Goal: Task Accomplishment & Management: Manage account settings

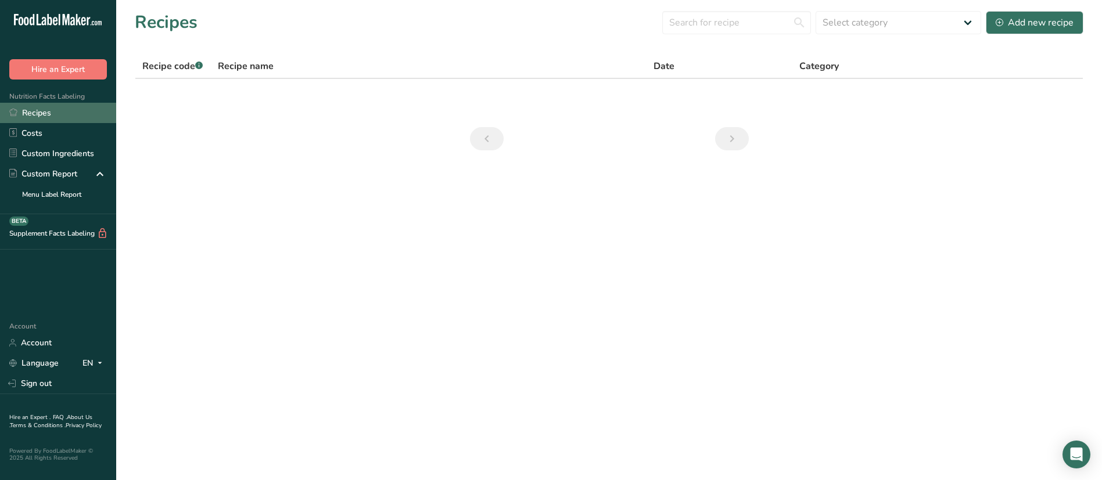
click at [38, 112] on link "Recipes" at bounding box center [58, 113] width 116 height 20
click at [64, 127] on link "Costs" at bounding box center [58, 133] width 116 height 20
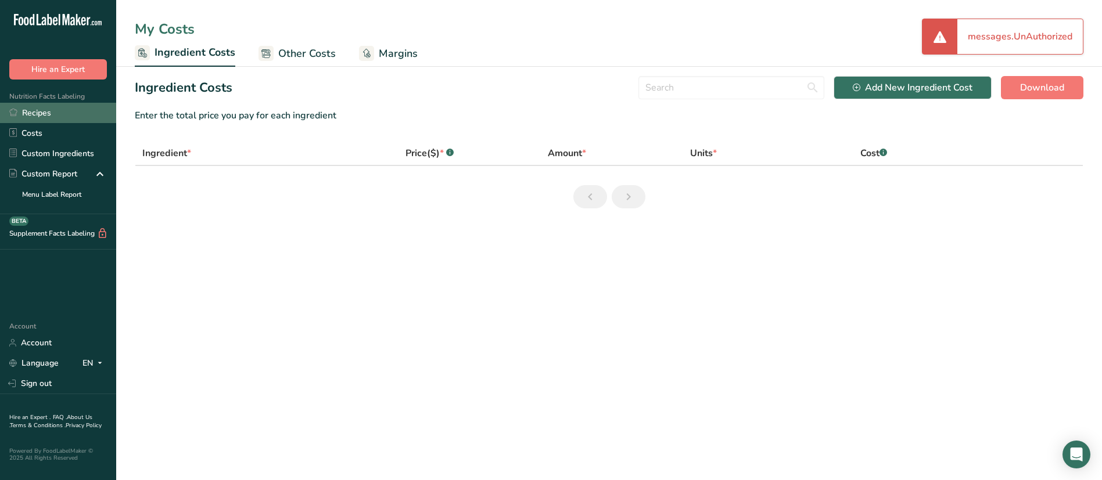
click at [53, 109] on link "Recipes" at bounding box center [58, 113] width 116 height 20
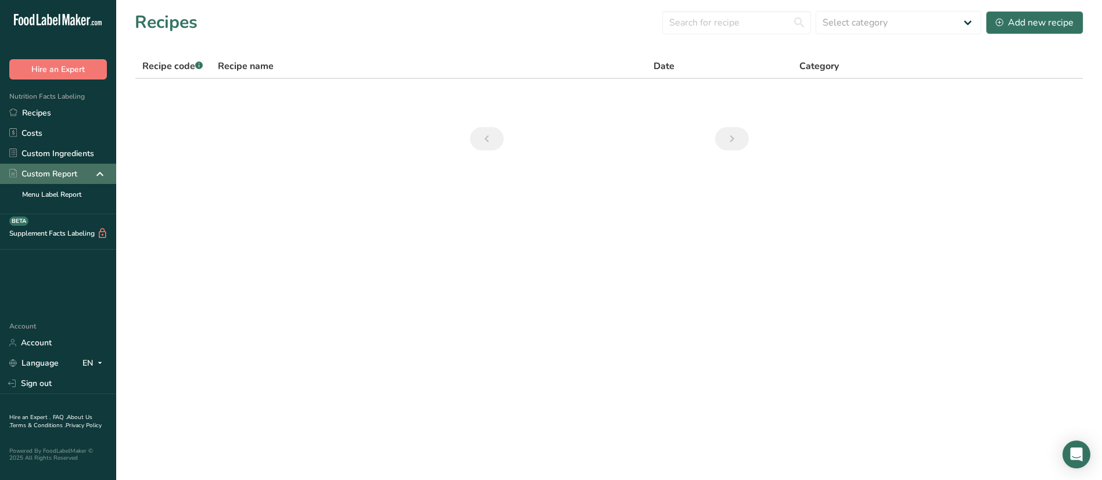
click at [56, 165] on div "Custom Report" at bounding box center [58, 174] width 116 height 20
click at [71, 152] on link "Custom Ingredients" at bounding box center [58, 153] width 116 height 20
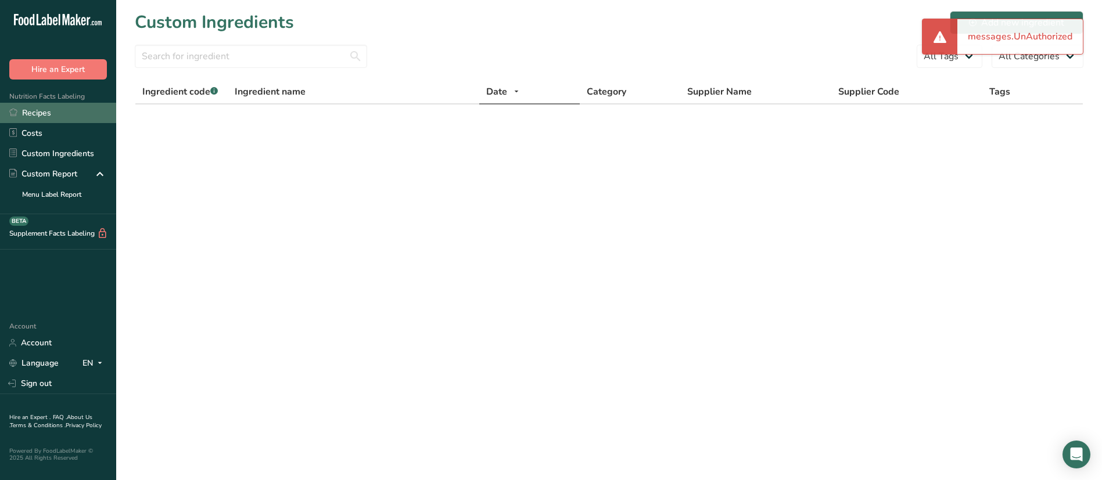
click at [49, 114] on link "Recipes" at bounding box center [58, 113] width 116 height 20
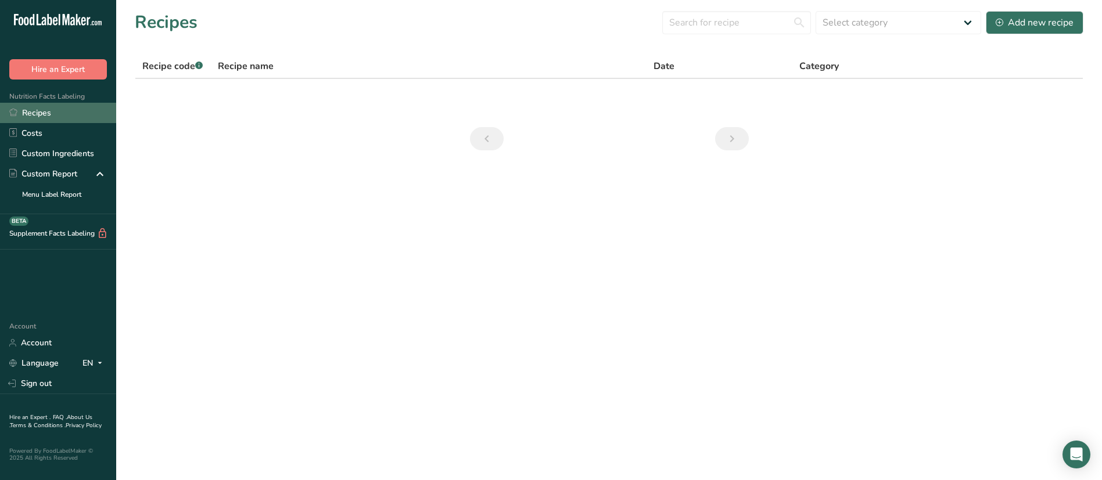
click at [49, 114] on link "Recipes" at bounding box center [58, 113] width 116 height 20
click at [35, 118] on link "Recipes" at bounding box center [58, 113] width 116 height 20
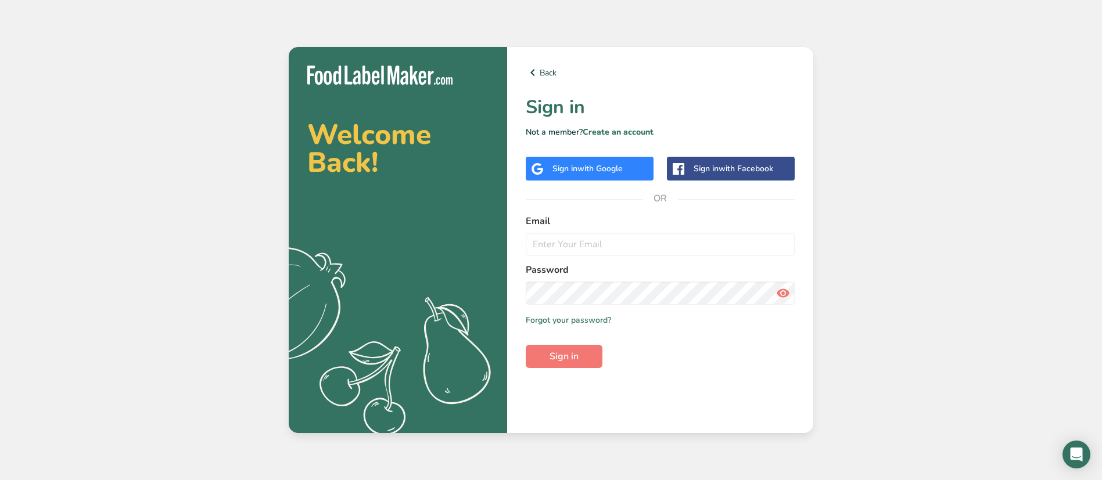
click at [610, 261] on form "Email Password Remember me Forgot your password? Sign in" at bounding box center [660, 291] width 269 height 154
click at [644, 251] on input "email" at bounding box center [660, 244] width 269 height 23
type input "lilian.diez@brenntag.com"
click at [561, 366] on button "Sign in" at bounding box center [564, 356] width 77 height 23
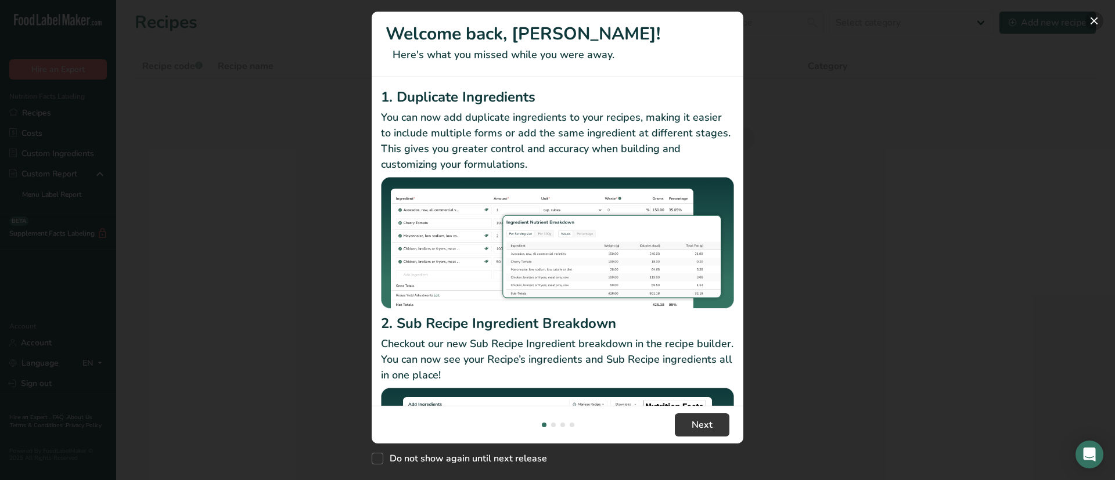
click at [1094, 18] on button "New Features" at bounding box center [1094, 21] width 19 height 19
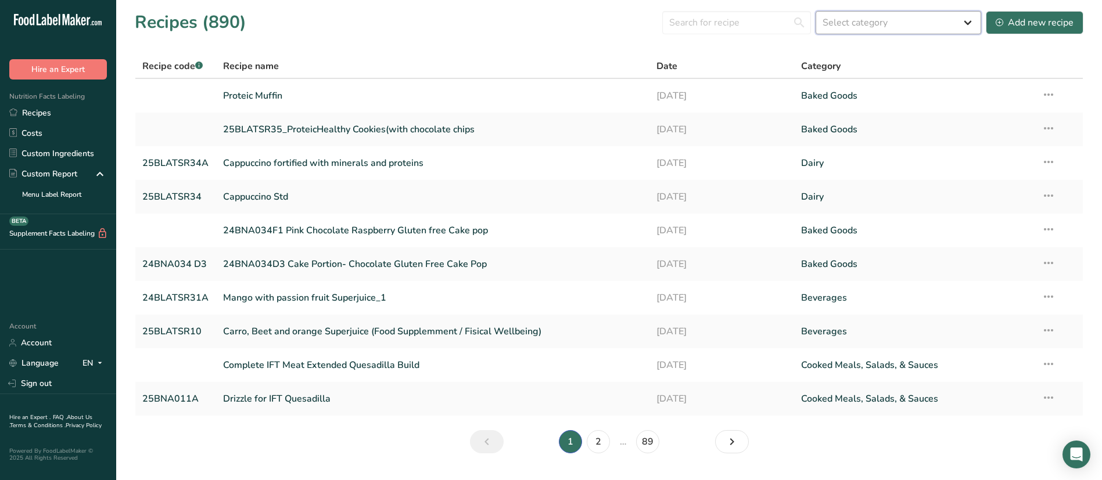
click at [858, 23] on select "Select category All Baked Goods Beverages Confectionery Cooked Meals, Salads, &…" at bounding box center [898, 22] width 166 height 23
click at [761, 8] on section "Recipes (890) Select category All Baked Goods Beverages Confectionery Cooked Me…" at bounding box center [609, 236] width 986 height 472
click at [760, 16] on input "text" at bounding box center [736, 22] width 149 height 23
type input "muffin"
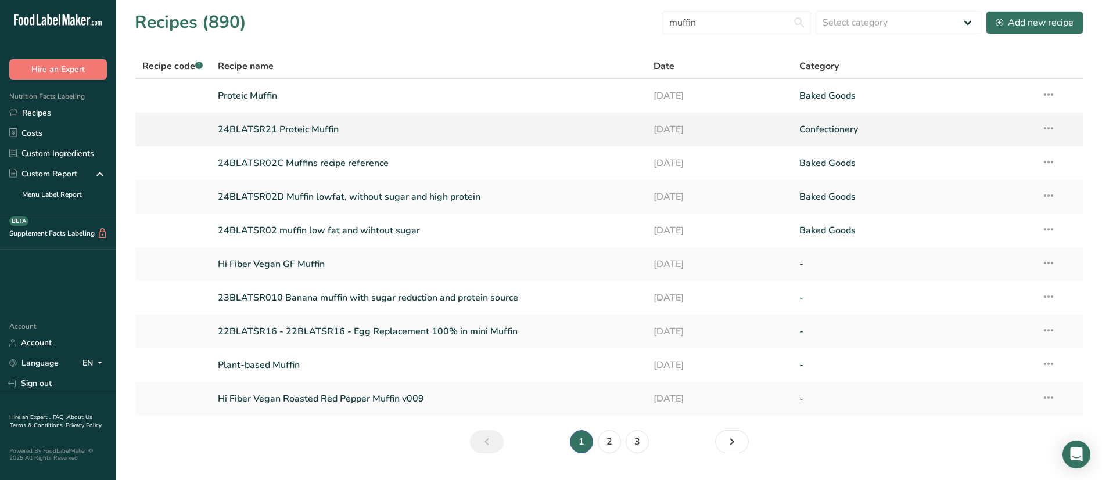
click at [298, 126] on link "24BLATSR21 Proteic Muffin" at bounding box center [429, 129] width 422 height 24
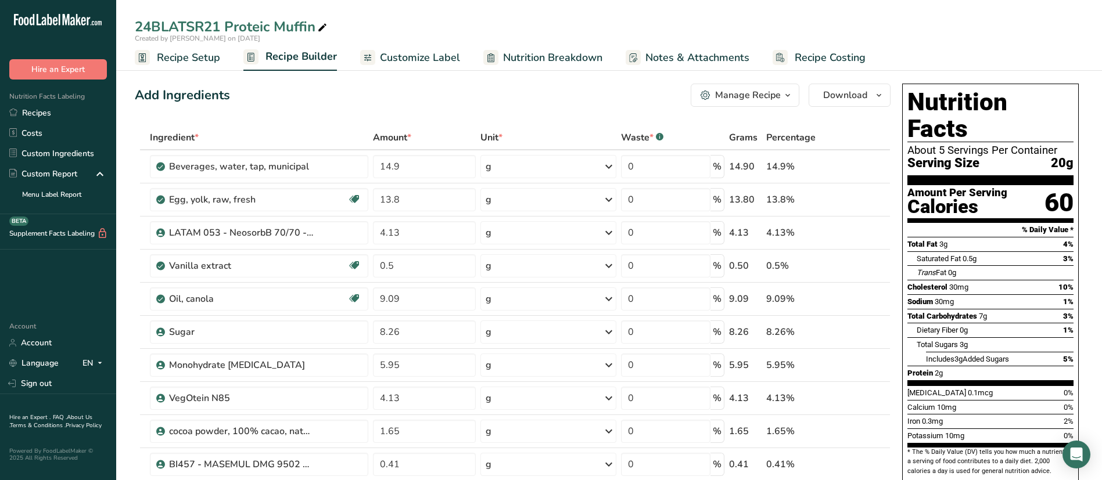
click at [197, 59] on span "Recipe Setup" at bounding box center [188, 58] width 63 height 16
click at [772, 88] on div "Manage Recipe" at bounding box center [748, 95] width 66 height 14
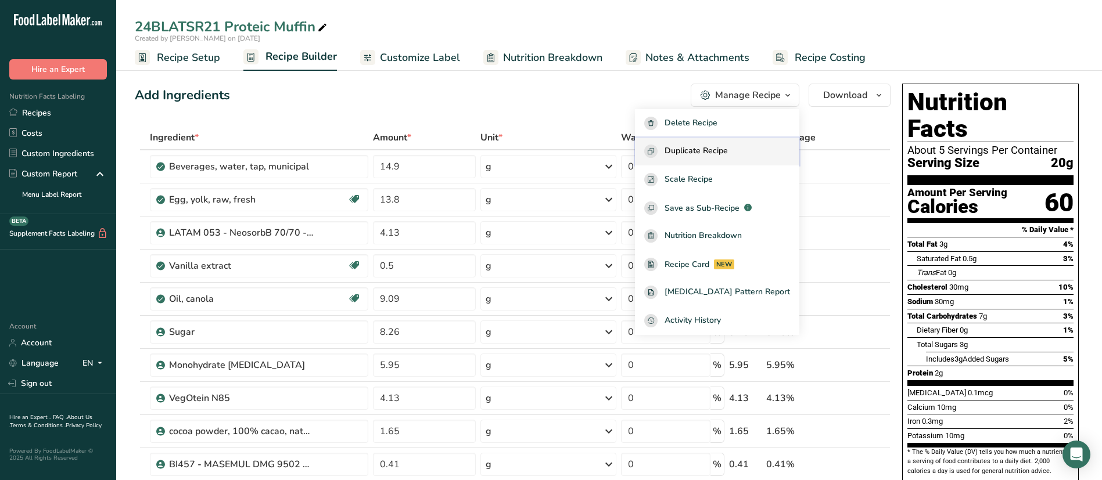
click at [716, 152] on span "Duplicate Recipe" at bounding box center [695, 151] width 63 height 13
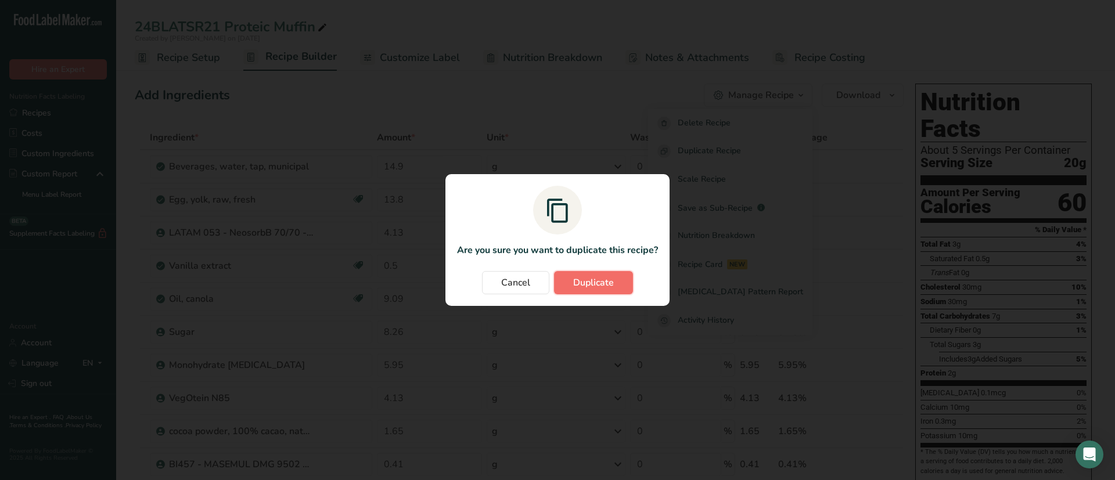
click at [608, 277] on span "Duplicate" at bounding box center [593, 283] width 41 height 14
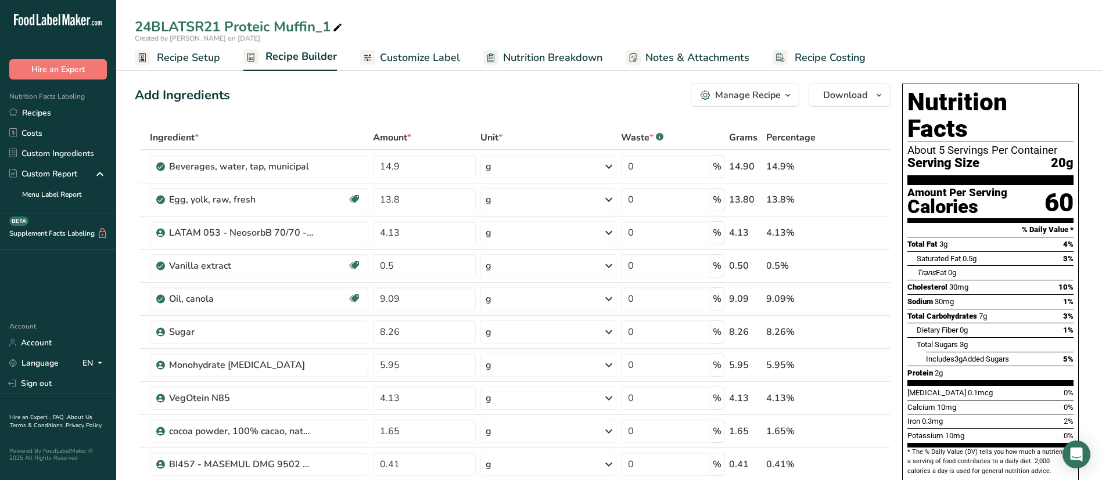
click at [202, 56] on span "Recipe Setup" at bounding box center [188, 58] width 63 height 16
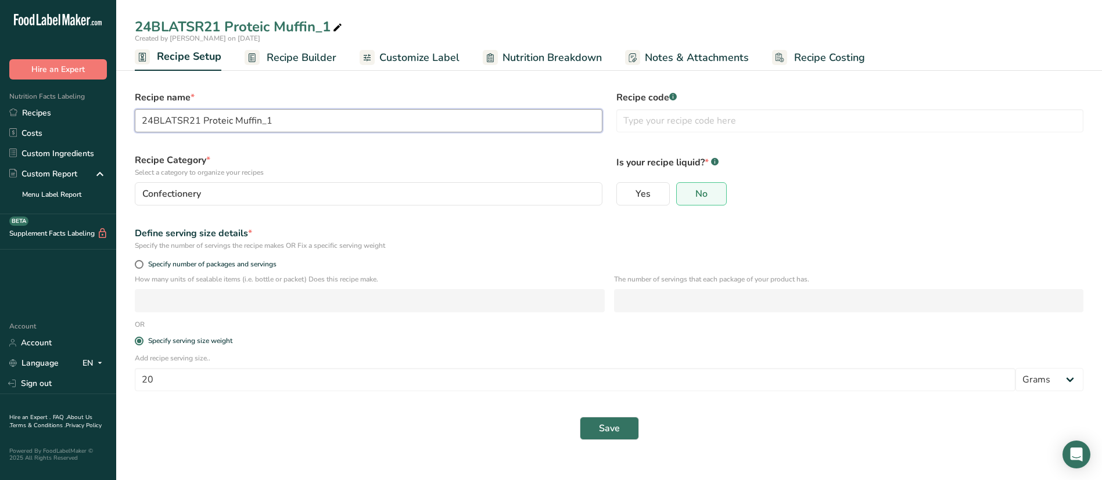
click at [141, 122] on input "24BLATSR21 Proteic Muffin_1" at bounding box center [369, 120] width 468 height 23
type input "25BLATSR35_Proteic Muffin"
click at [624, 429] on button "Save" at bounding box center [609, 428] width 59 height 23
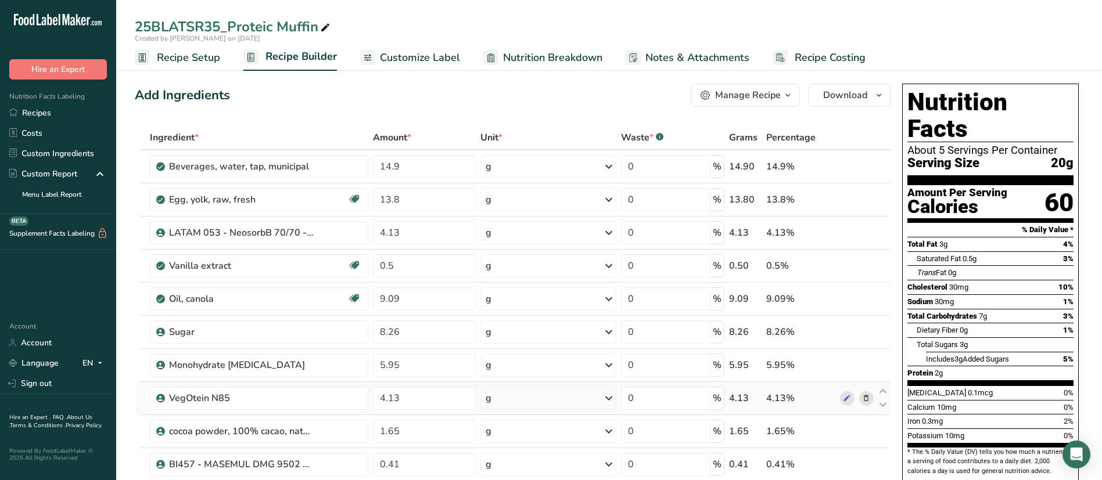
click at [868, 397] on icon at bounding box center [866, 399] width 8 height 12
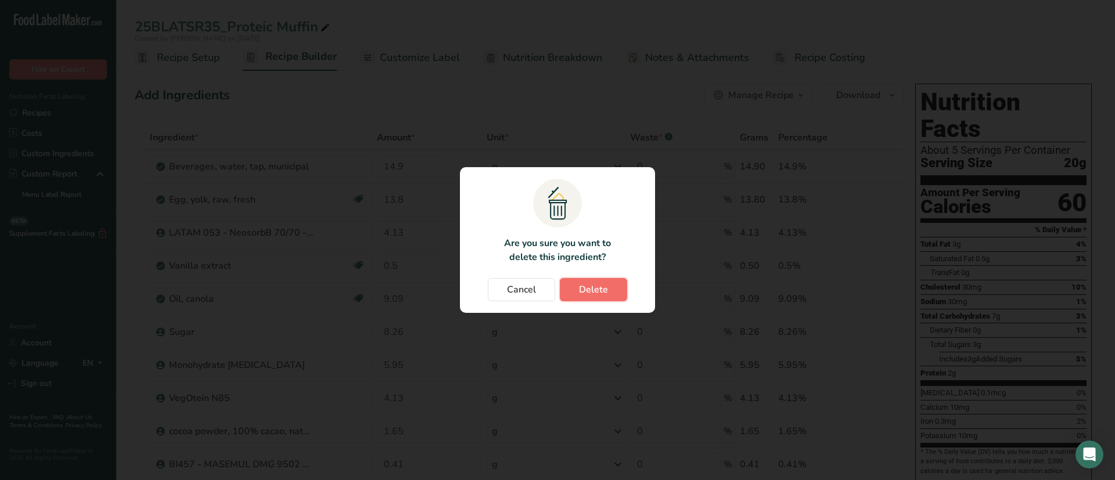
click at [594, 292] on span "Delete" at bounding box center [593, 290] width 29 height 14
type input "1.65"
type input "0.41"
type input "0.25"
type input "0.41"
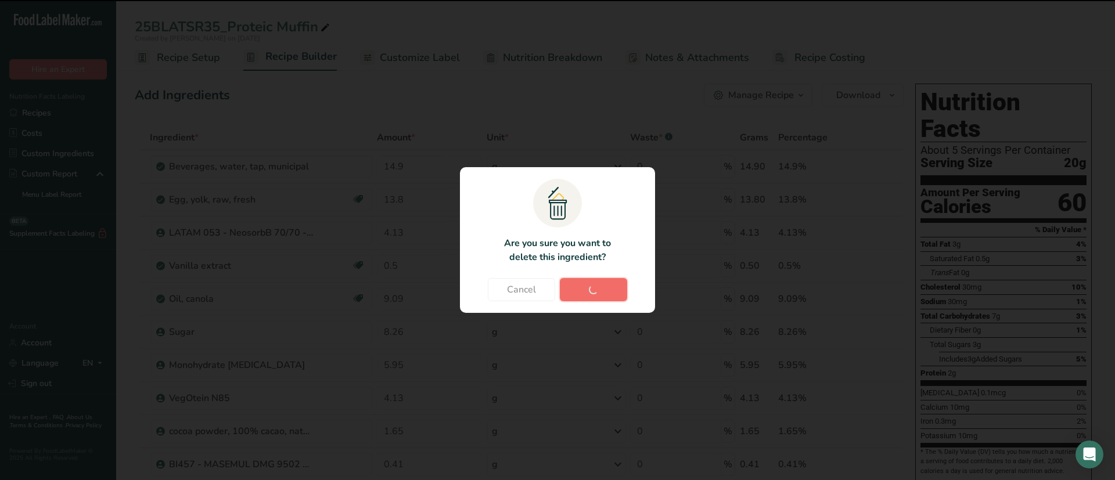
type input "0.17"
type input "19.9"
type input "16.43"
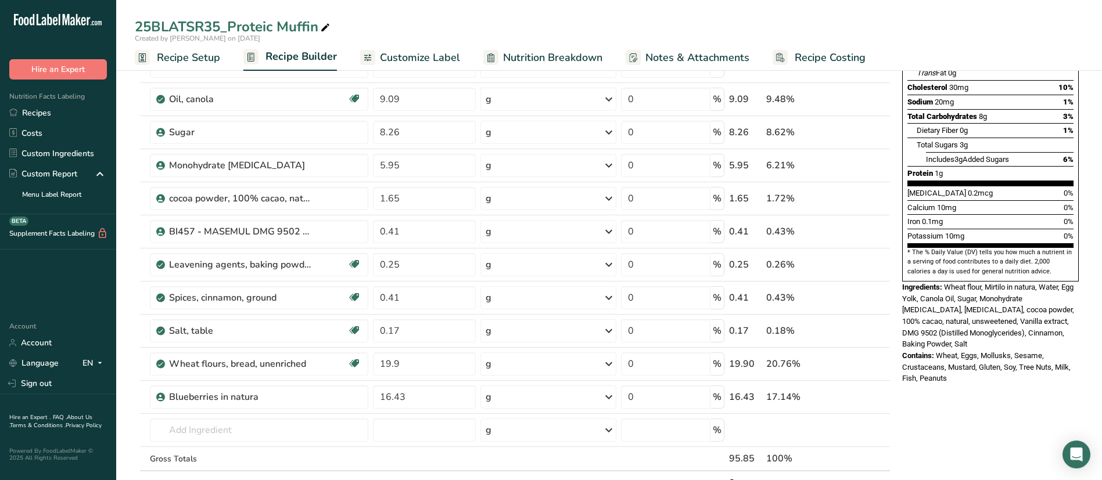
scroll to position [213, 0]
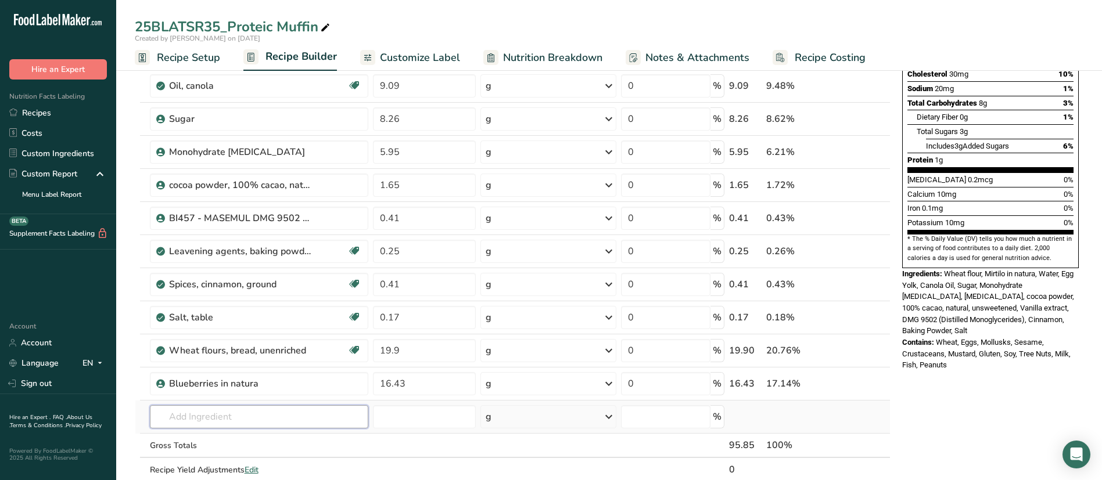
click at [263, 414] on input "text" at bounding box center [259, 416] width 218 height 23
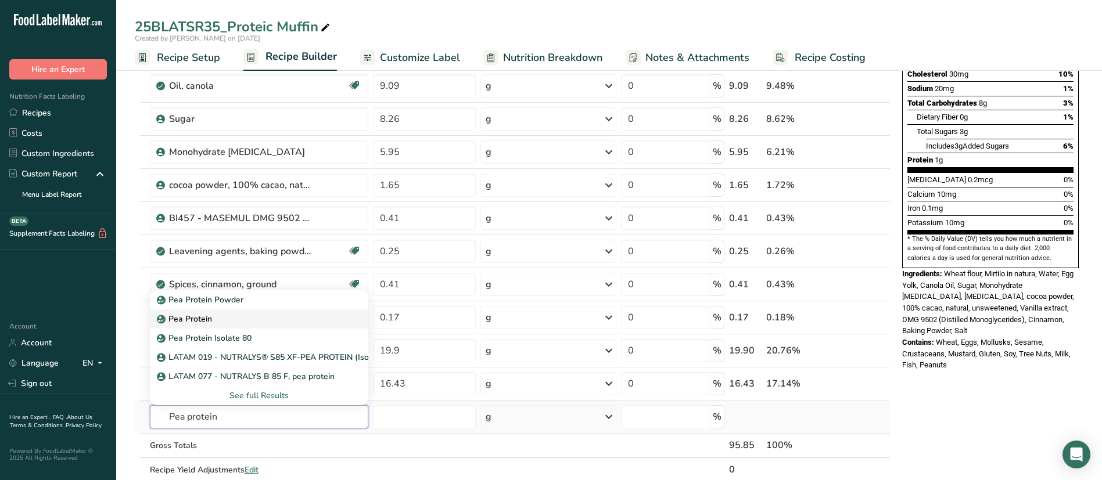
type input "Pea protein"
click at [225, 315] on div "Pea Protein" at bounding box center [249, 319] width 181 height 12
type input "Pea Protein"
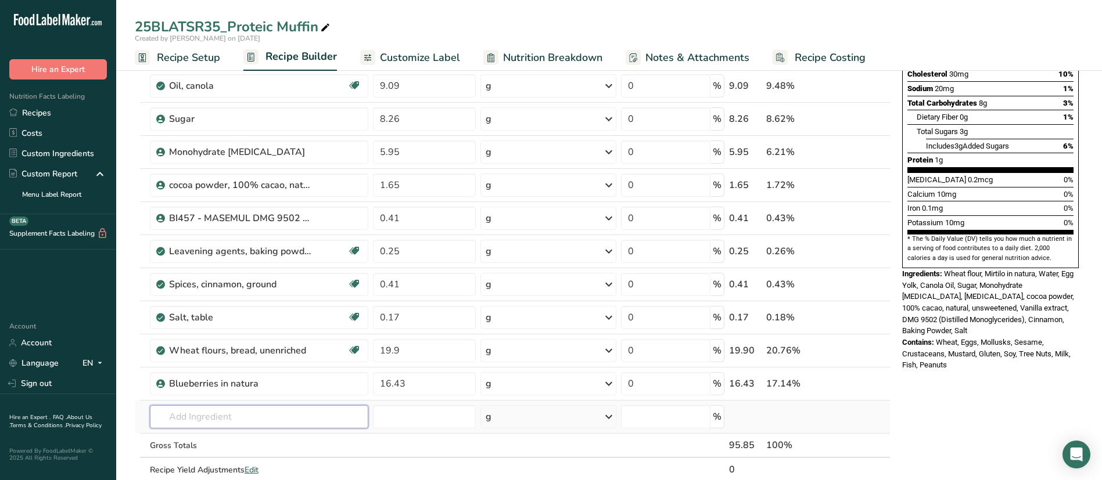
click at [254, 417] on input "text" at bounding box center [259, 416] width 218 height 23
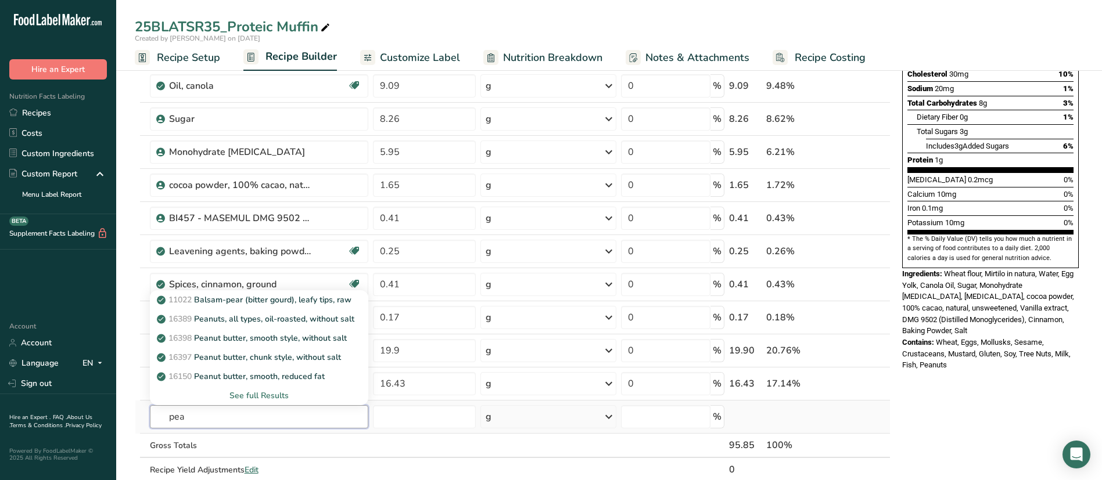
click at [216, 419] on input "pea" at bounding box center [259, 416] width 218 height 23
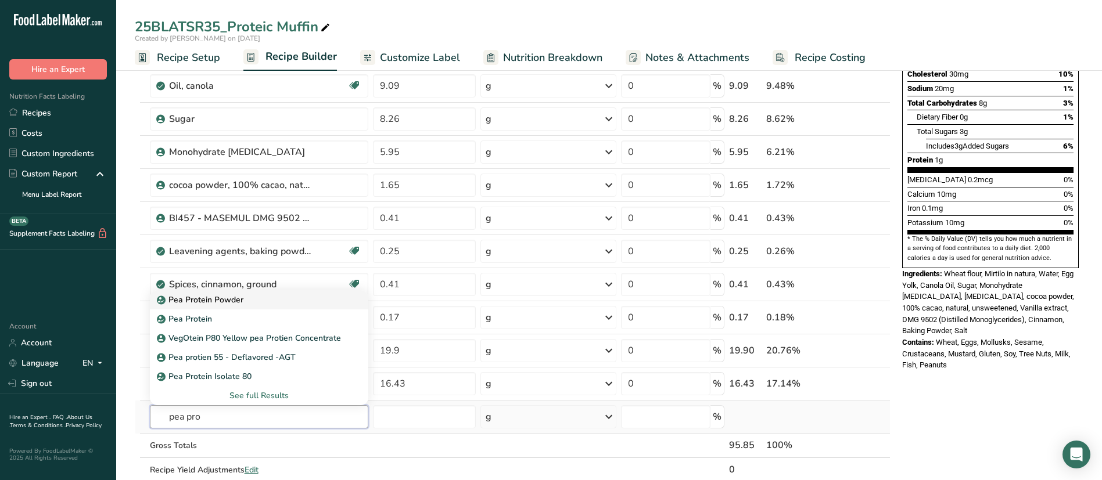
type input "pea pro"
click at [247, 304] on div "Pea Protein Powder" at bounding box center [249, 300] width 181 height 12
type input "Pea Protein Powder"
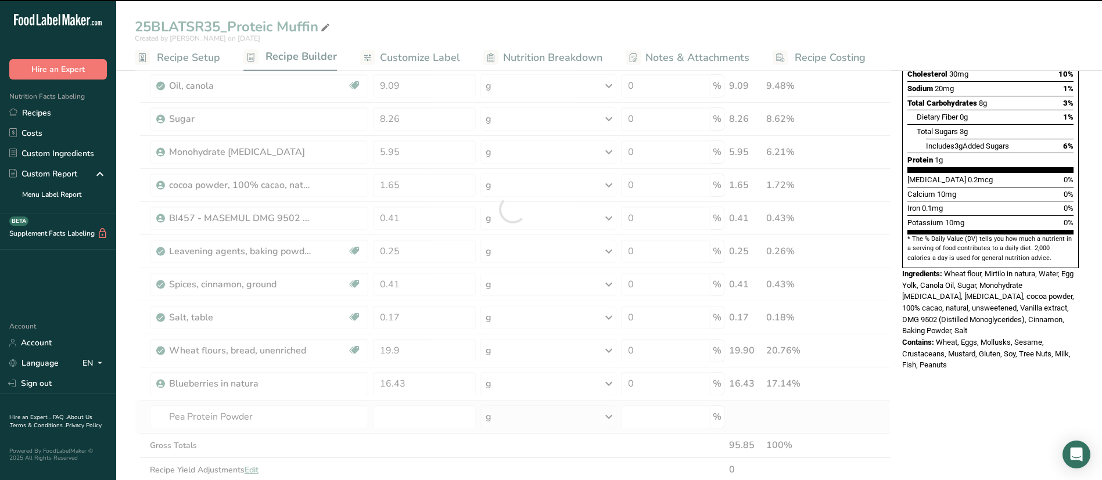
type input "0"
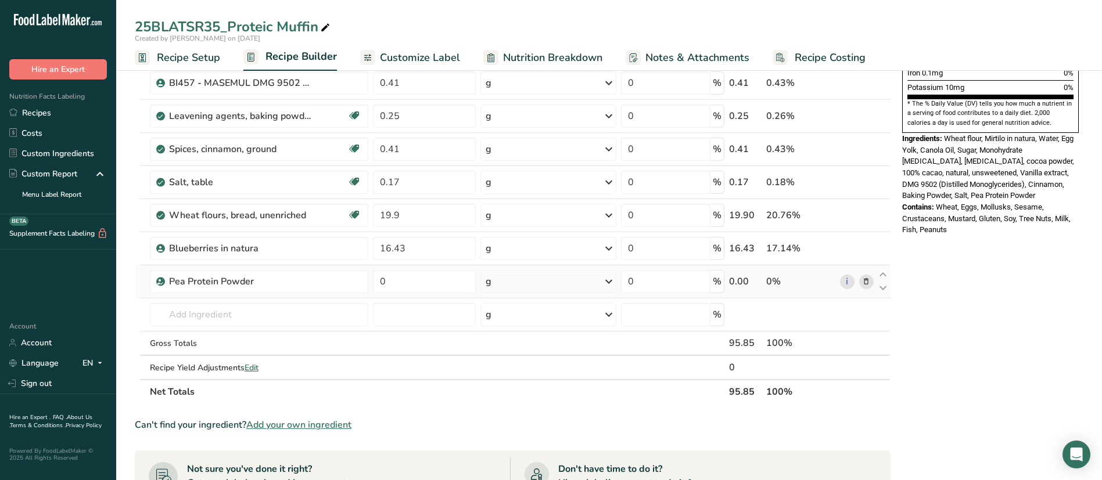
scroll to position [346, 0]
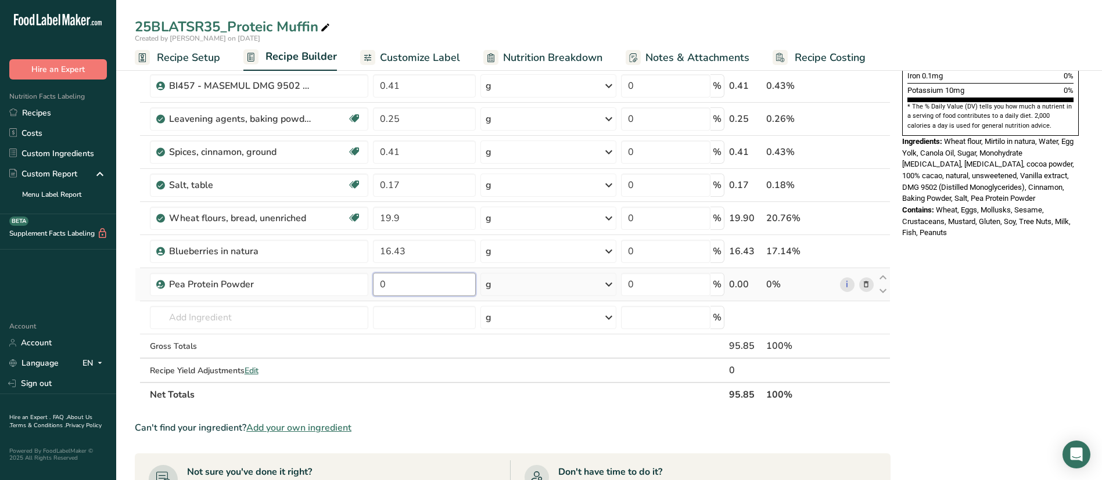
click at [405, 286] on input "0" at bounding box center [424, 284] width 103 height 23
type input "4.3"
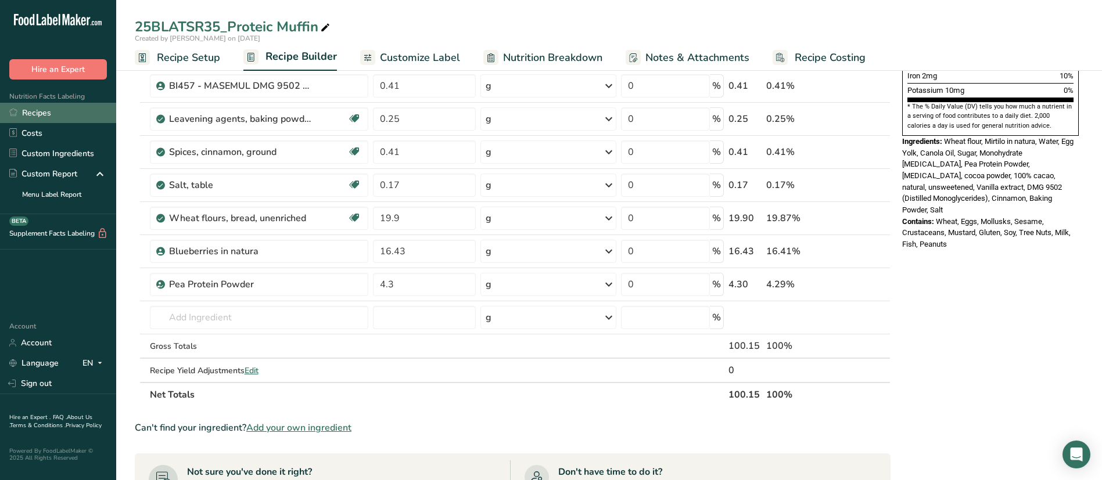
click at [40, 105] on link "Recipes" at bounding box center [58, 113] width 116 height 20
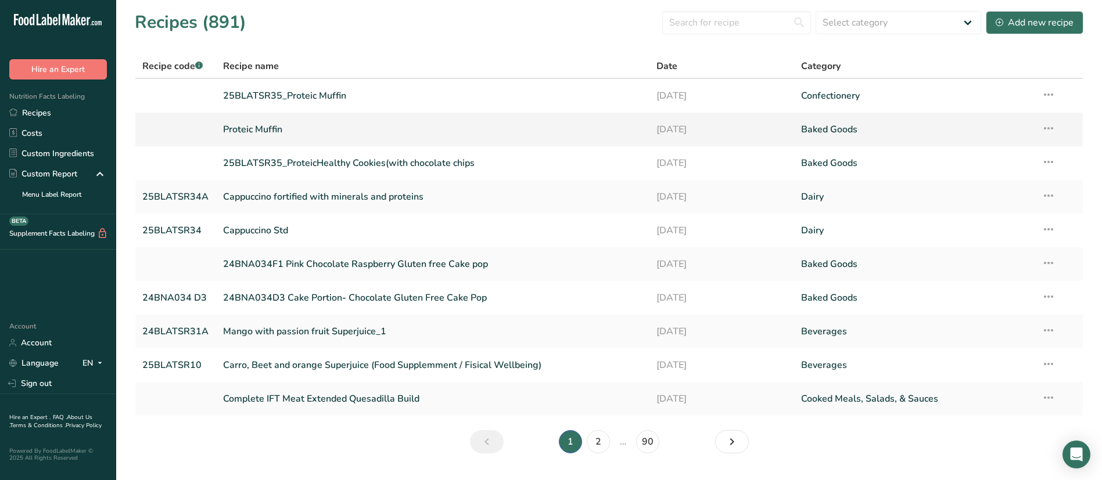
click at [278, 137] on link "Proteic Muffin" at bounding box center [432, 129] width 419 height 24
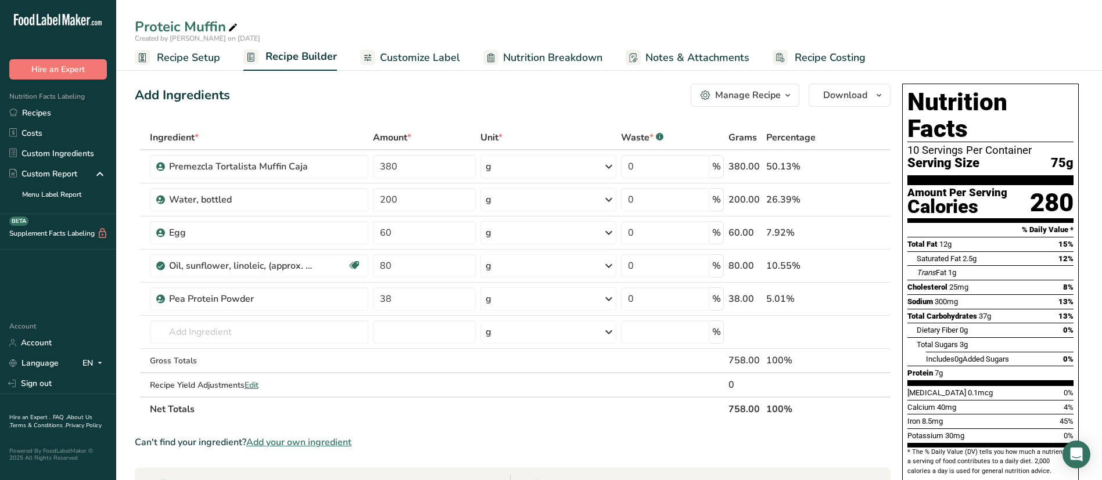
click at [202, 57] on span "Recipe Setup" at bounding box center [188, 58] width 63 height 16
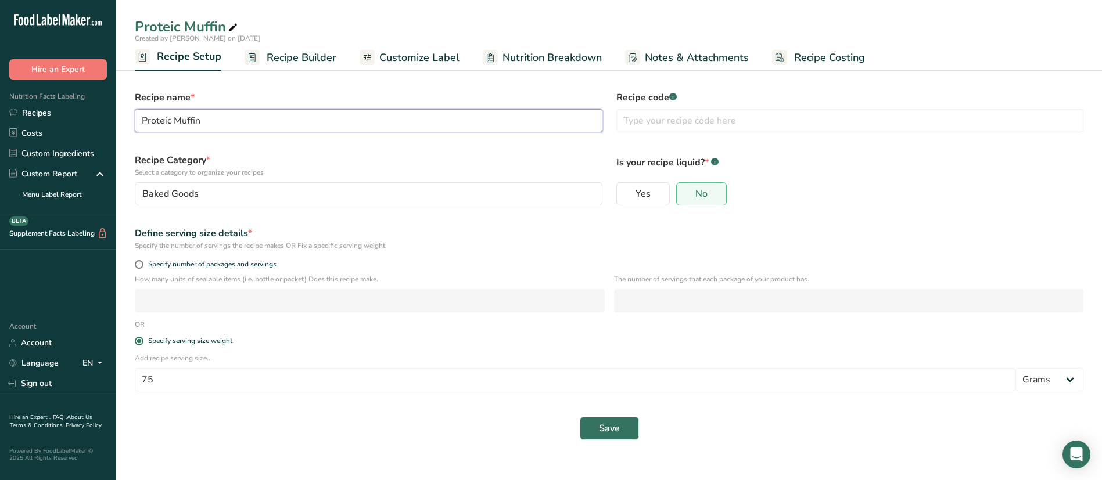
click at [198, 121] on input "Proteic Muffin" at bounding box center [369, 120] width 468 height 23
type input "25_BLATSR35A_Proteic Muffin"
click at [613, 427] on span "Save" at bounding box center [609, 429] width 21 height 14
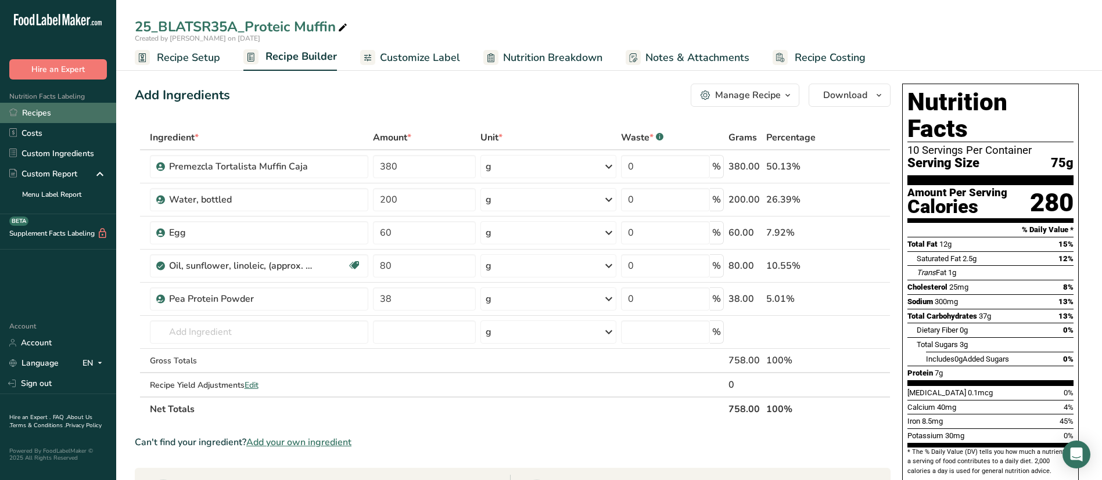
click at [54, 107] on link "Recipes" at bounding box center [58, 113] width 116 height 20
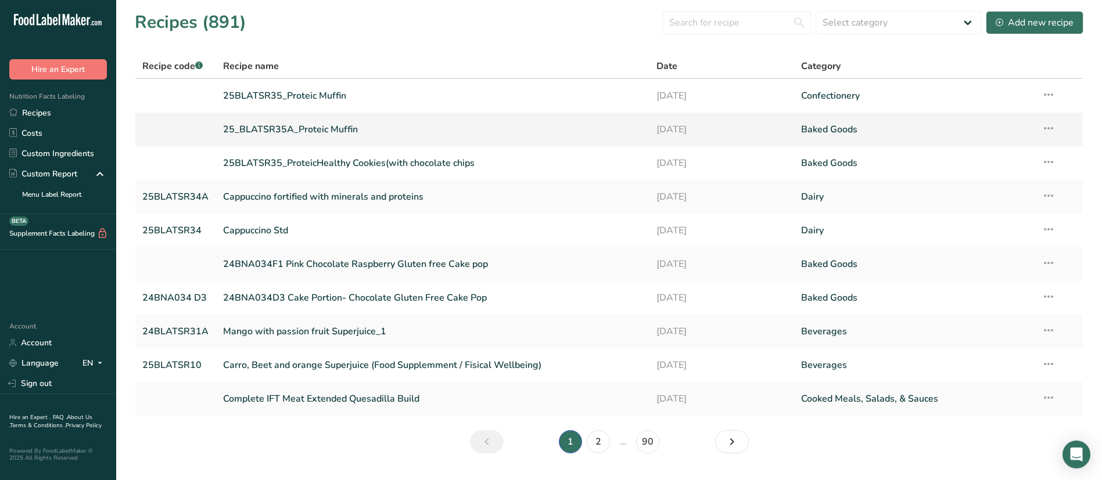
click at [242, 129] on link "25_BLATSR35A_Proteic Muffin" at bounding box center [432, 129] width 419 height 24
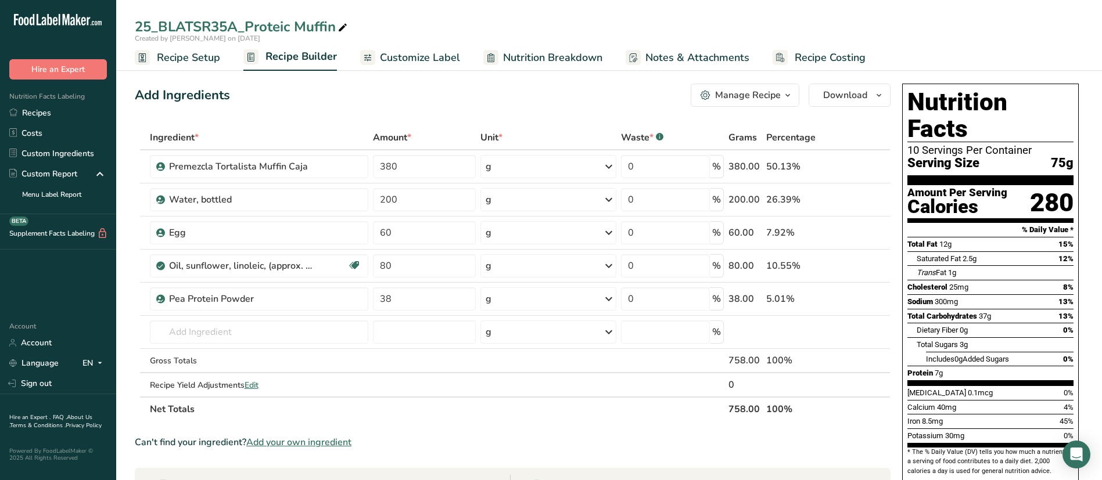
click at [168, 59] on span "Recipe Setup" at bounding box center [188, 58] width 63 height 16
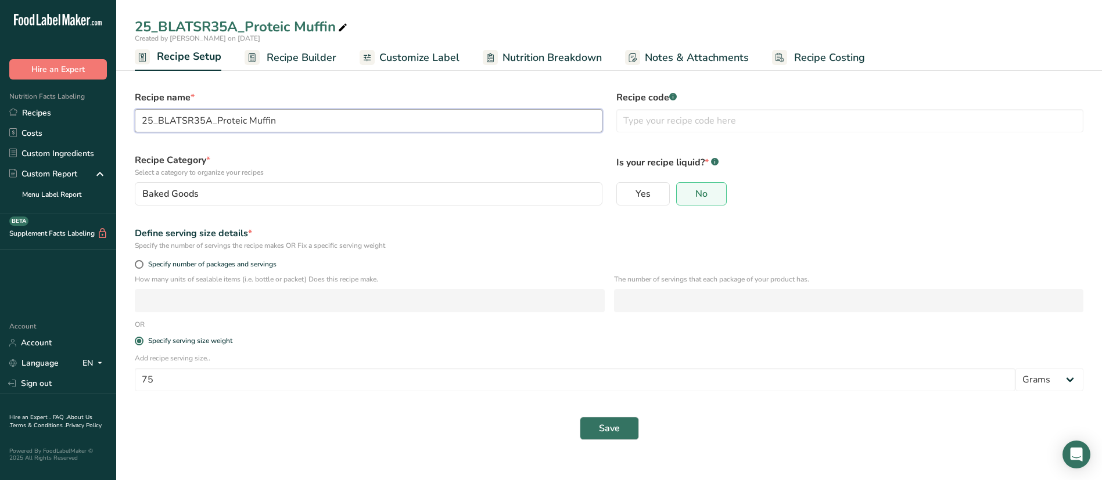
click at [293, 130] on input "25_BLATSR35A_Proteic Muffin" at bounding box center [369, 120] width 468 height 23
type input "25_BLATSR35A_Proteic Muffin_premezcla"
click at [594, 425] on button "Save" at bounding box center [609, 428] width 59 height 23
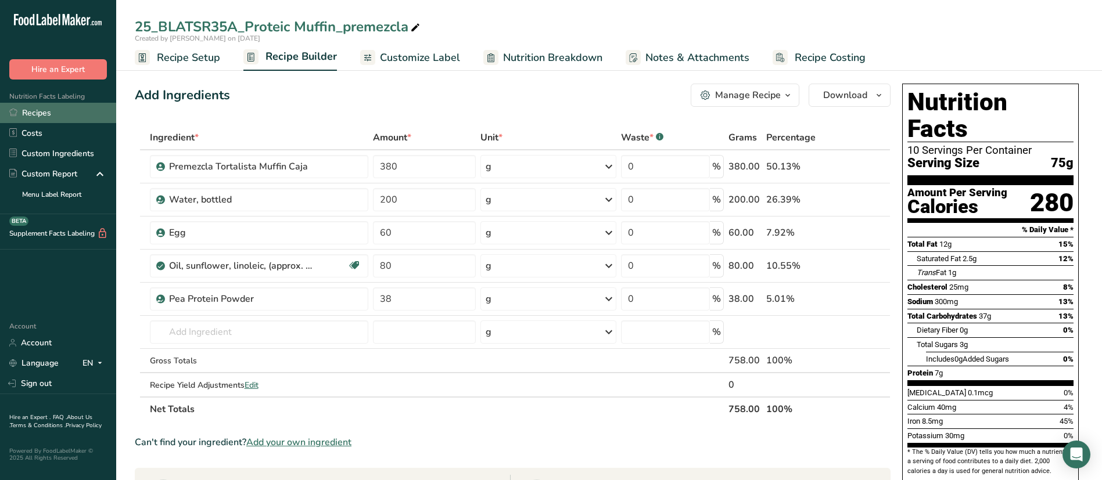
click at [37, 110] on link "Recipes" at bounding box center [58, 113] width 116 height 20
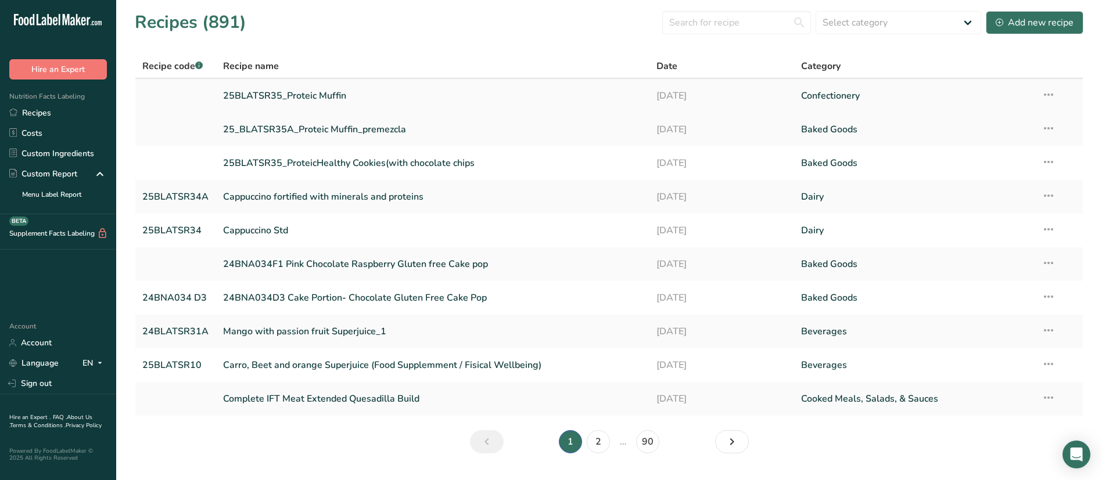
click at [278, 97] on link "25BLATSR35_Proteic Muffin" at bounding box center [432, 96] width 419 height 24
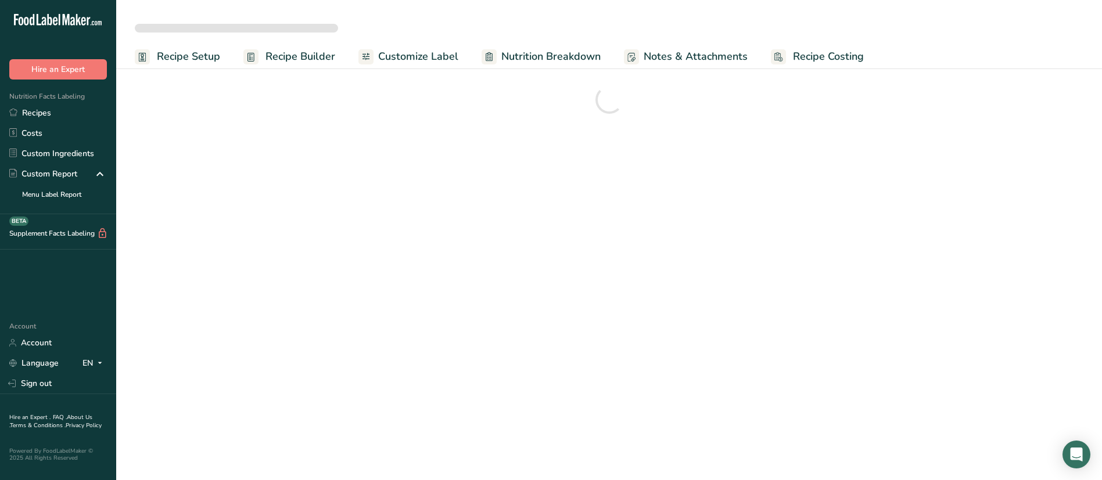
click at [206, 63] on span "Recipe Setup" at bounding box center [188, 57] width 63 height 16
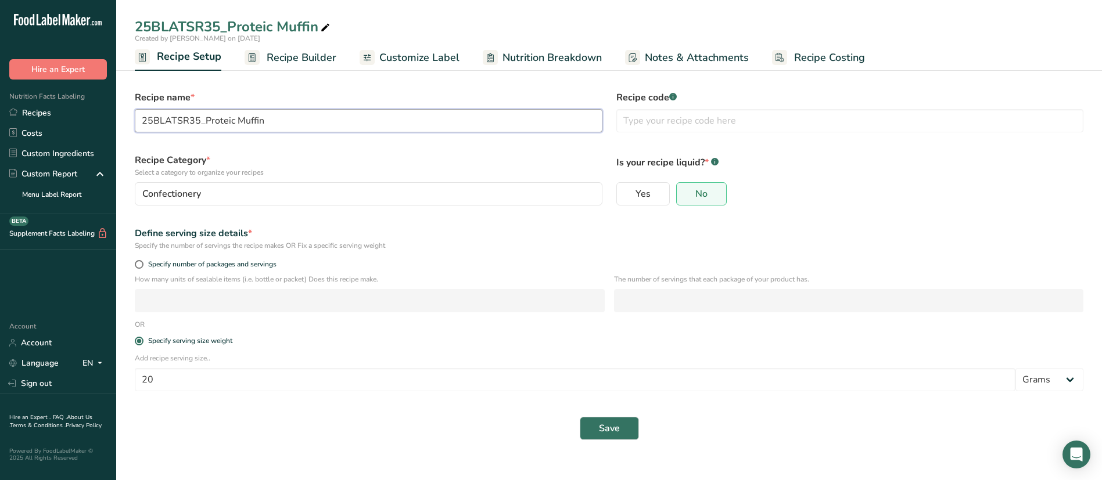
click at [197, 120] on input "25BLATSR35_Proteic Muffin" at bounding box center [369, 120] width 468 height 23
type input "25BLATSR35B_Proteic Muffin"
click at [606, 433] on span "Save" at bounding box center [609, 429] width 21 height 14
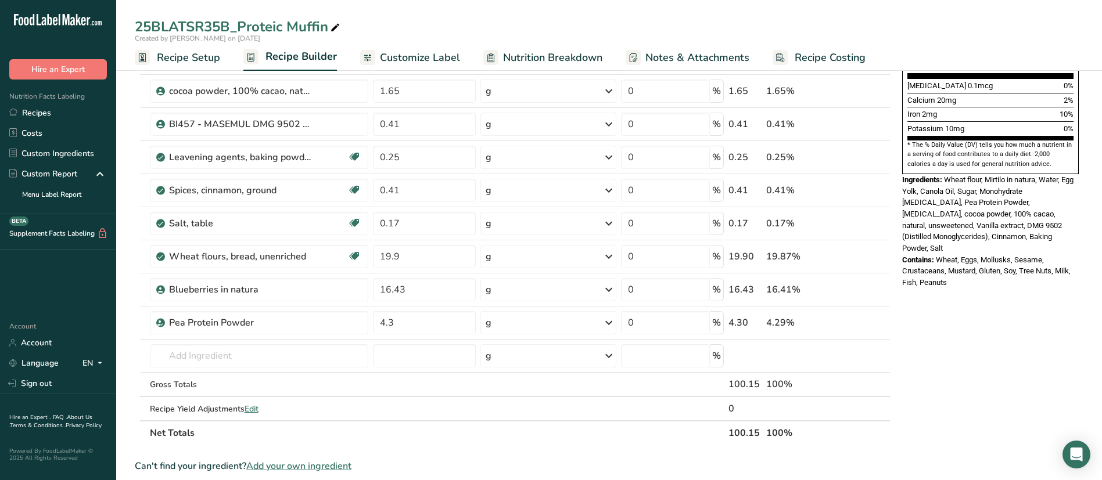
scroll to position [274, 0]
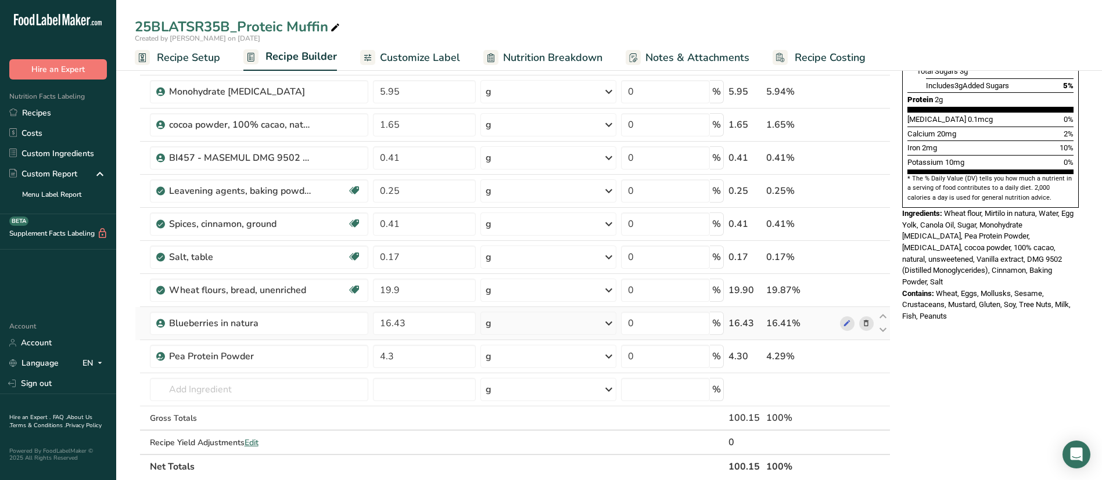
click at [866, 322] on icon at bounding box center [866, 324] width 8 height 12
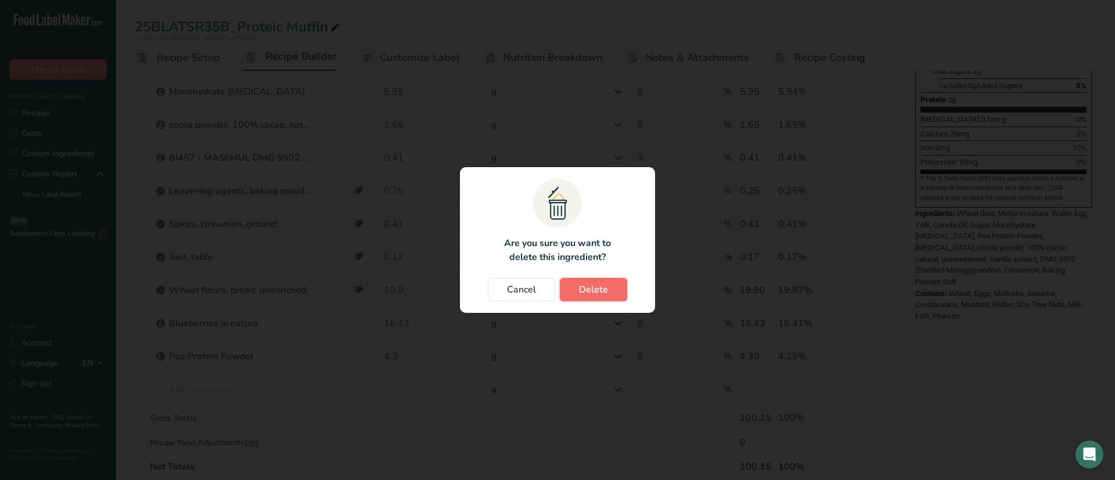
click at [592, 281] on button "Delete" at bounding box center [593, 289] width 67 height 23
type input "4.3"
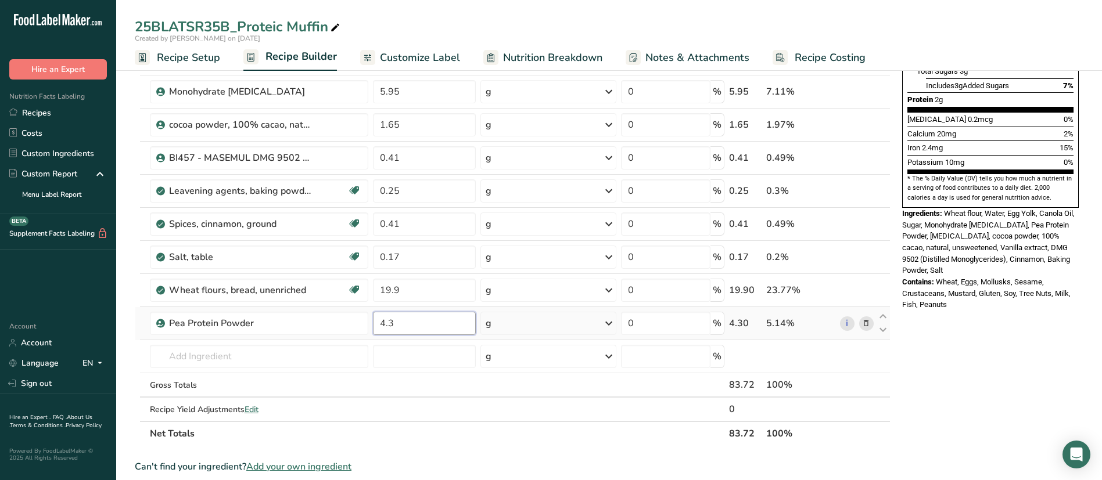
drag, startPoint x: 419, startPoint y: 318, endPoint x: 372, endPoint y: 317, distance: 47.1
click at [372, 317] on td "4.3" at bounding box center [424, 323] width 107 height 33
type input "10"
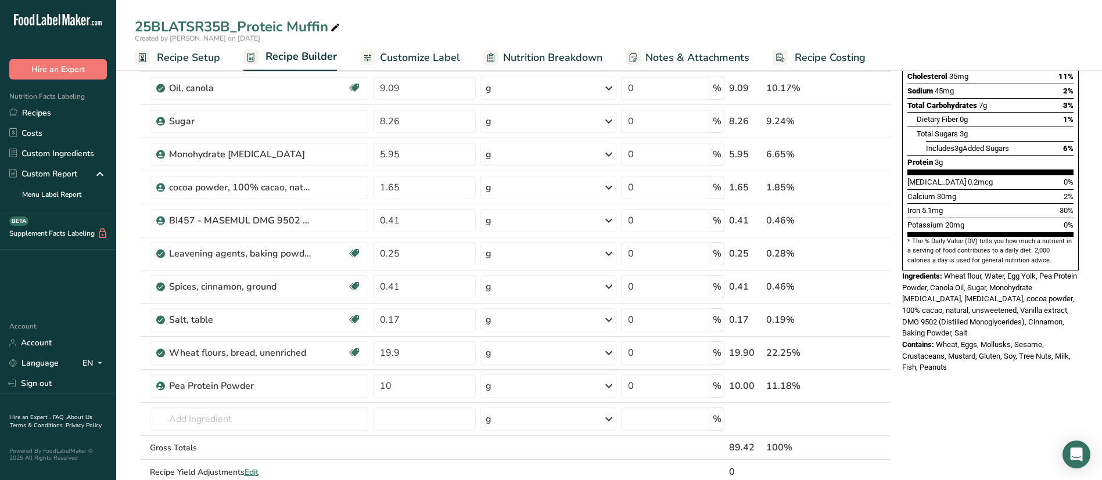
scroll to position [204, 0]
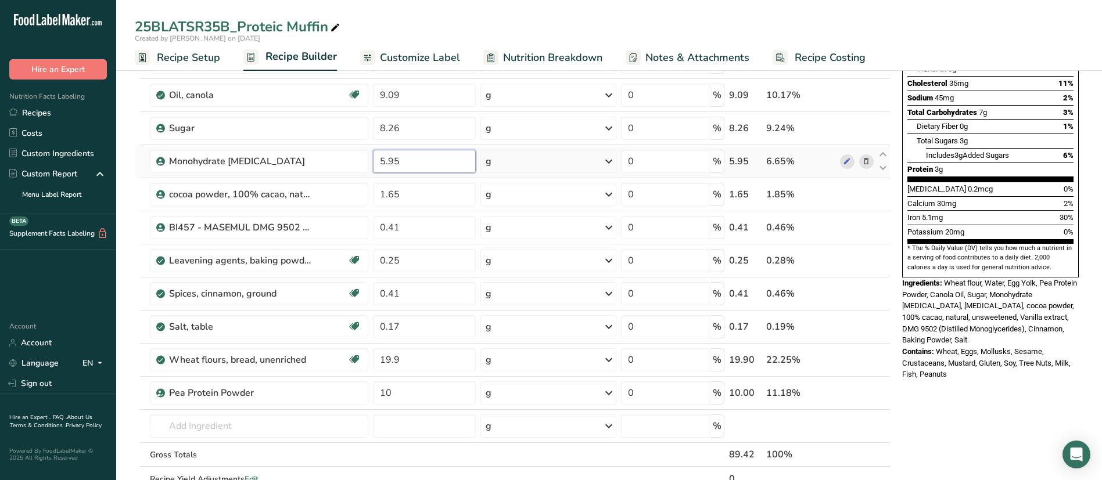
drag, startPoint x: 440, startPoint y: 161, endPoint x: 315, endPoint y: 147, distance: 125.1
click at [315, 147] on tr "Monohydrate Dextrose 5.95 g Weight Units g kg mg See more Volume Units l mL fl …" at bounding box center [512, 161] width 754 height 33
type input "7"
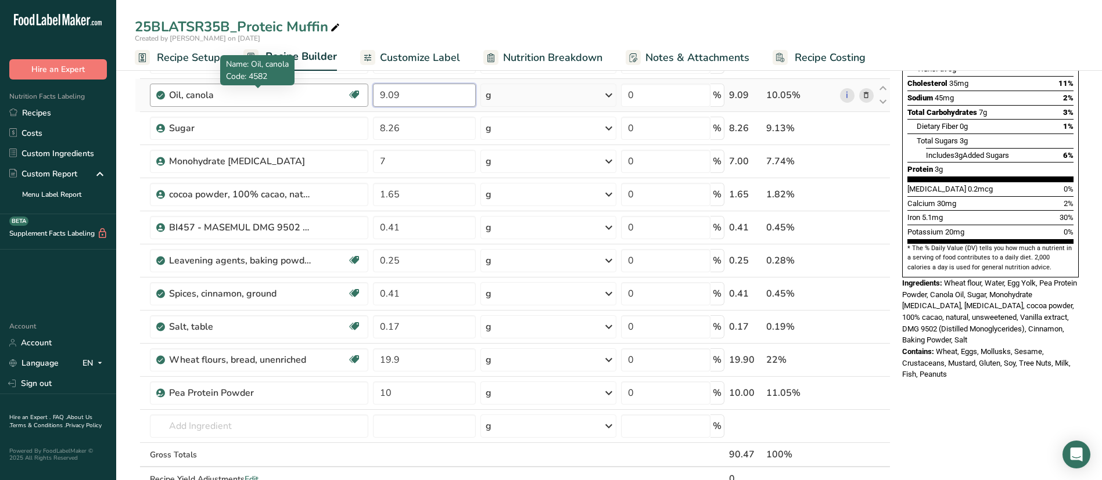
drag, startPoint x: 429, startPoint y: 94, endPoint x: 301, endPoint y: 100, distance: 128.0
click at [301, 100] on tr "Oil, canola Source of Omega 3 Dairy free Gluten free Vegan Vegetarian Soy free …" at bounding box center [512, 95] width 754 height 33
type input "14"
